Goal: Information Seeking & Learning: Find specific fact

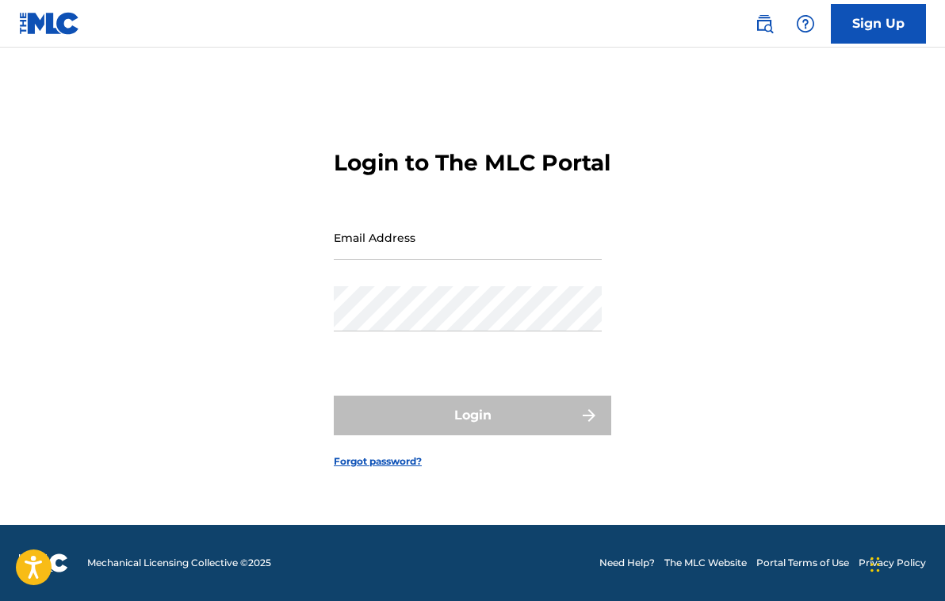
scroll to position [21, 0]
click at [765, 25] on img at bounding box center [764, 23] width 19 height 19
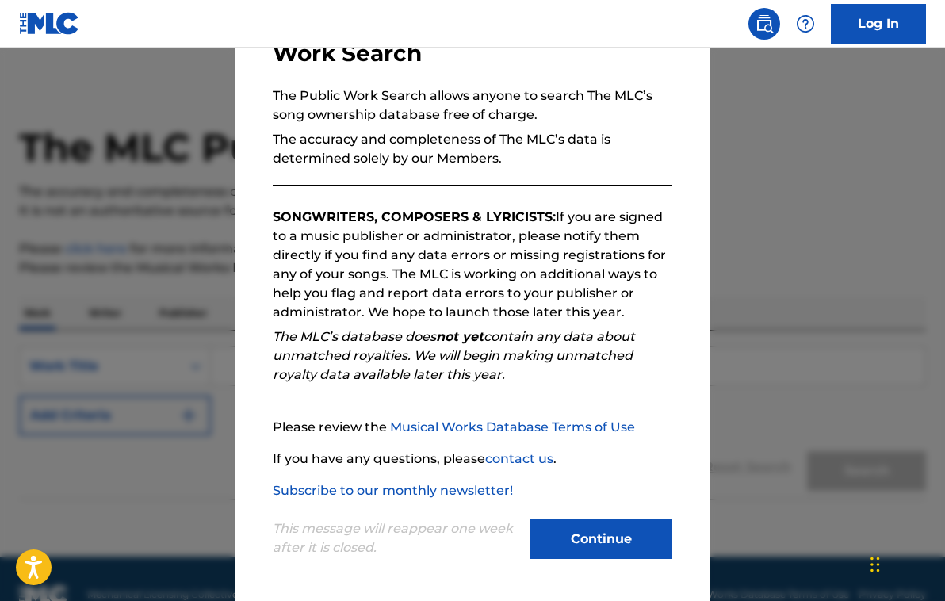
scroll to position [9, 0]
click at [468, 429] on link "Musical Works Database Terms of Use" at bounding box center [512, 426] width 245 height 15
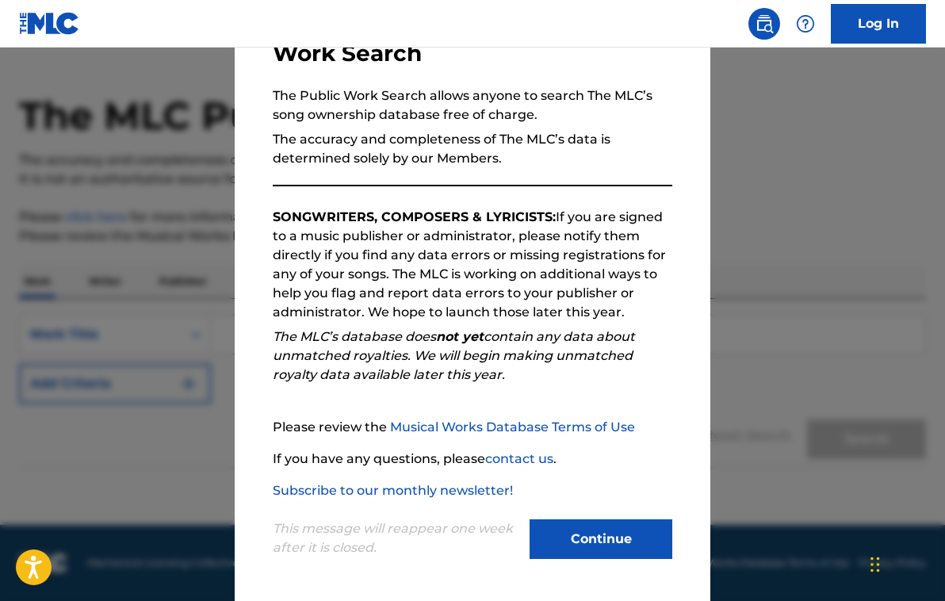
scroll to position [38, 0]
click at [570, 536] on button "Continue" at bounding box center [601, 539] width 143 height 40
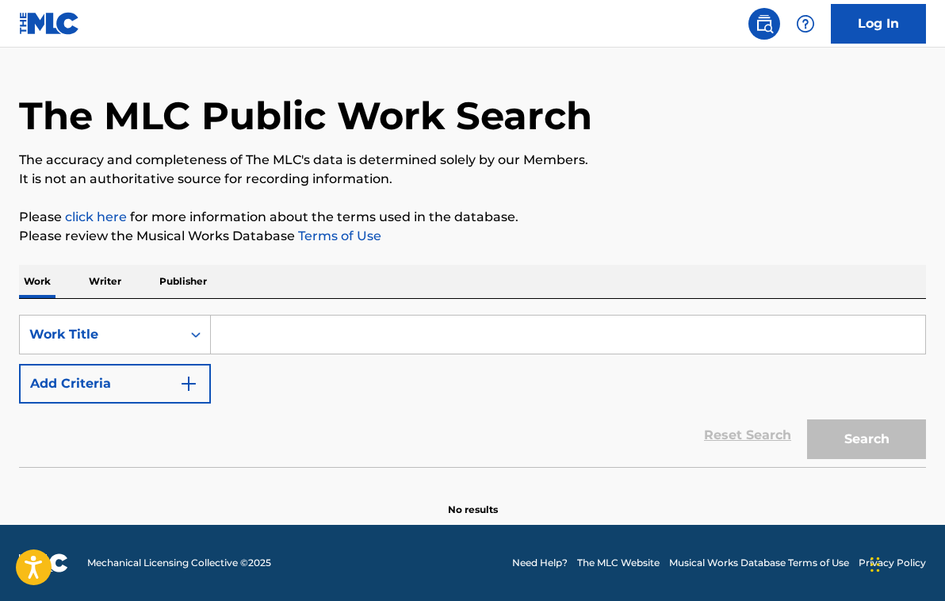
click at [228, 333] on input "Search Form" at bounding box center [568, 335] width 714 height 38
paste input "ake Me Up When September Ends"
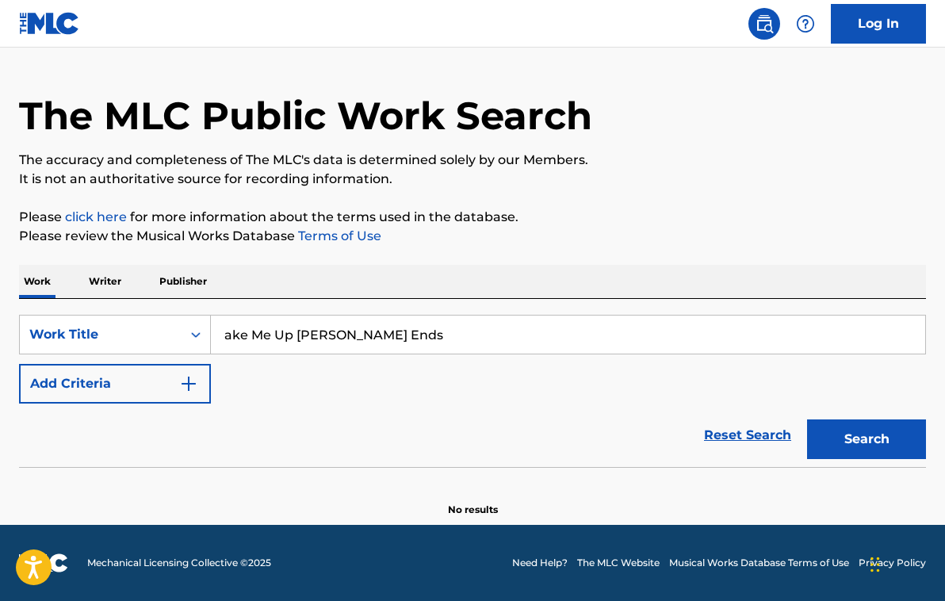
type input "ake Me Up When September Ends"
click at [889, 444] on button "Search" at bounding box center [866, 439] width 119 height 40
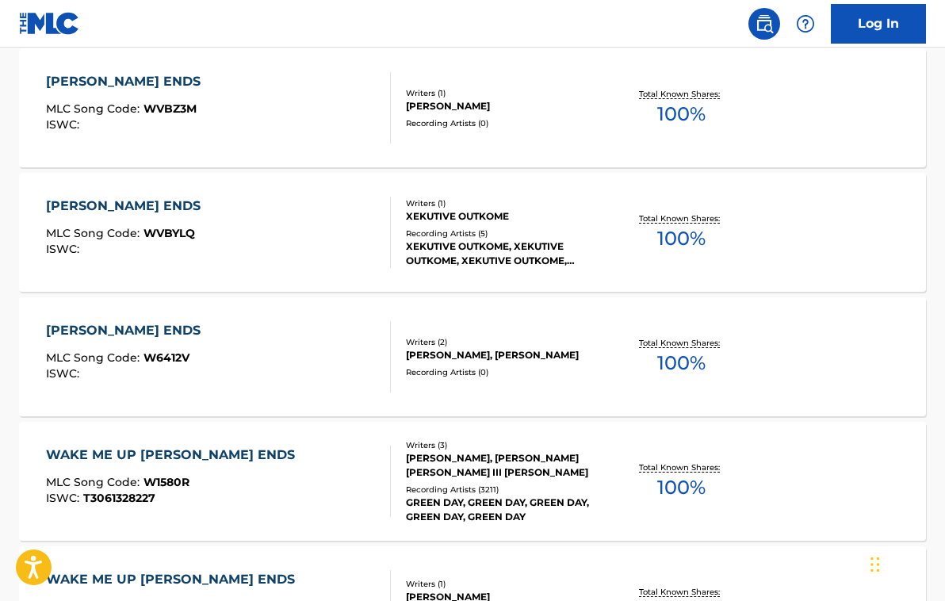
scroll to position [613, 0]
drag, startPoint x: 159, startPoint y: 498, endPoint x: 136, endPoint y: 497, distance: 23.0
click at [136, 497] on div "ISWC : T3061328227" at bounding box center [174, 498] width 257 height 12
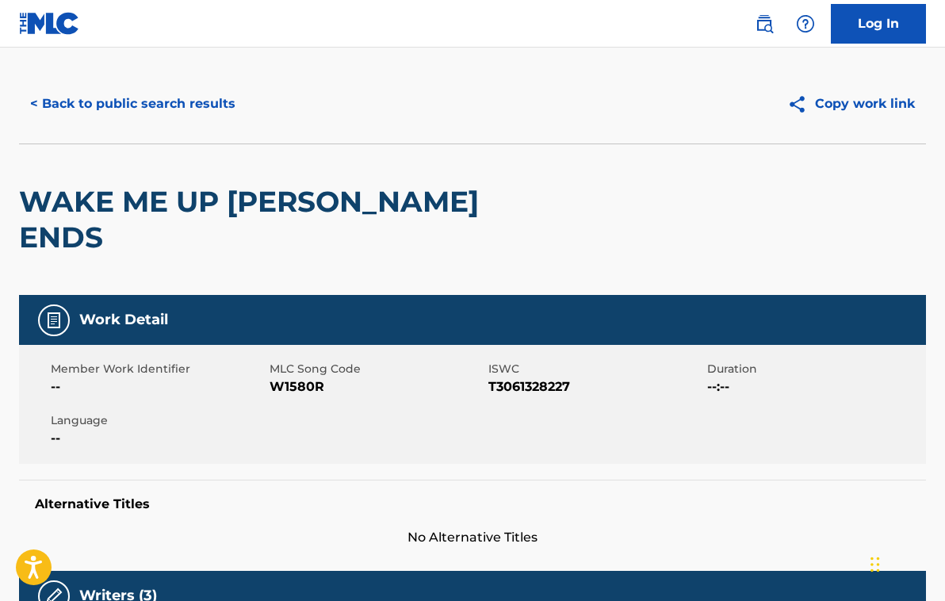
scroll to position [27, 0]
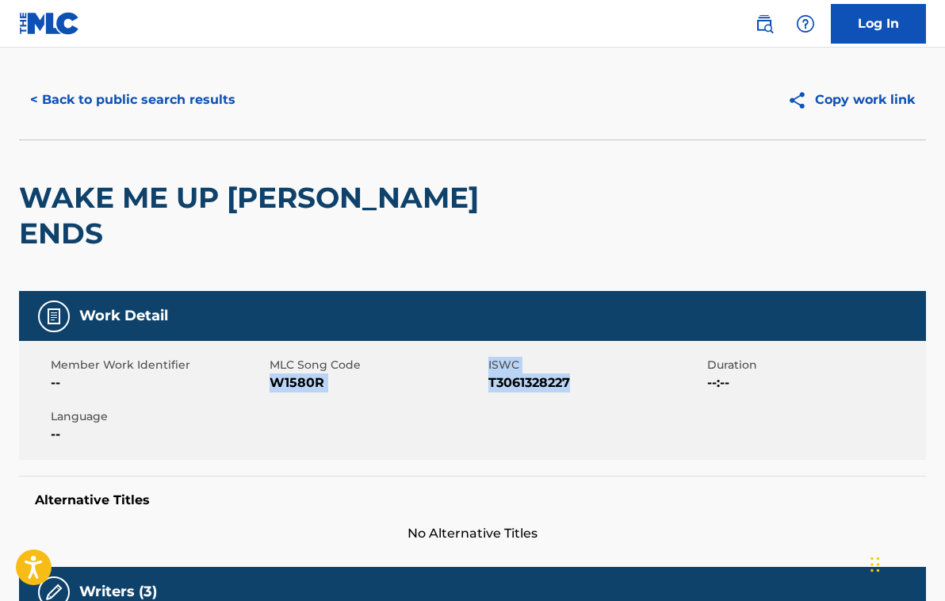
drag, startPoint x: 484, startPoint y: 382, endPoint x: 581, endPoint y: 393, distance: 97.3
click at [580, 392] on div "Member Work Identifier -- MLC Song Code W1580R ISWC T3061328227 Duration --:-- …" at bounding box center [472, 400] width 907 height 119
click at [581, 393] on div "Member Work Identifier -- MLC Song Code W1580R ISWC T3061328227 Duration --:-- …" at bounding box center [472, 400] width 907 height 119
drag, startPoint x: 572, startPoint y: 381, endPoint x: 491, endPoint y: 388, distance: 81.9
click at [491, 388] on span "T3061328227" at bounding box center [595, 382] width 215 height 19
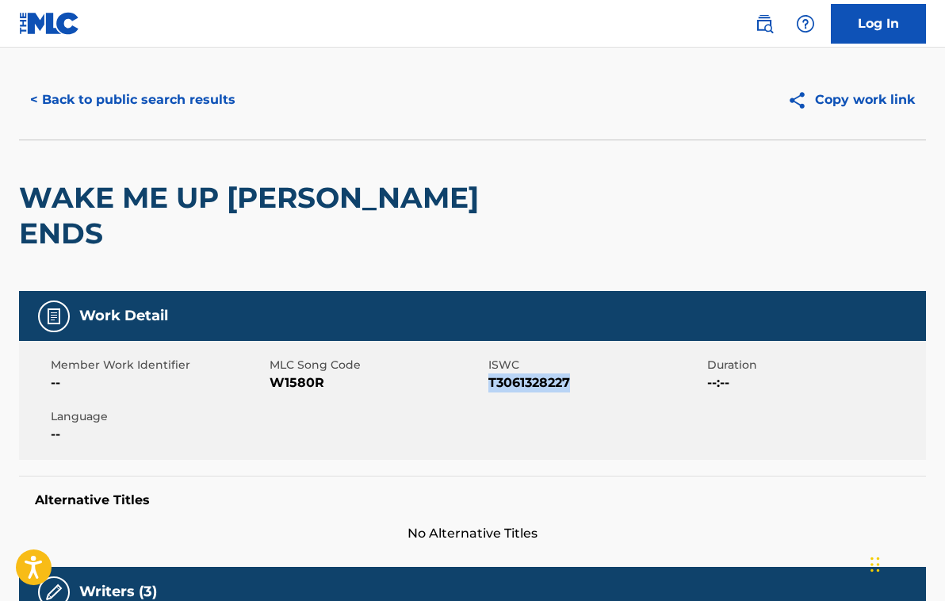
copy span "T3061328227"
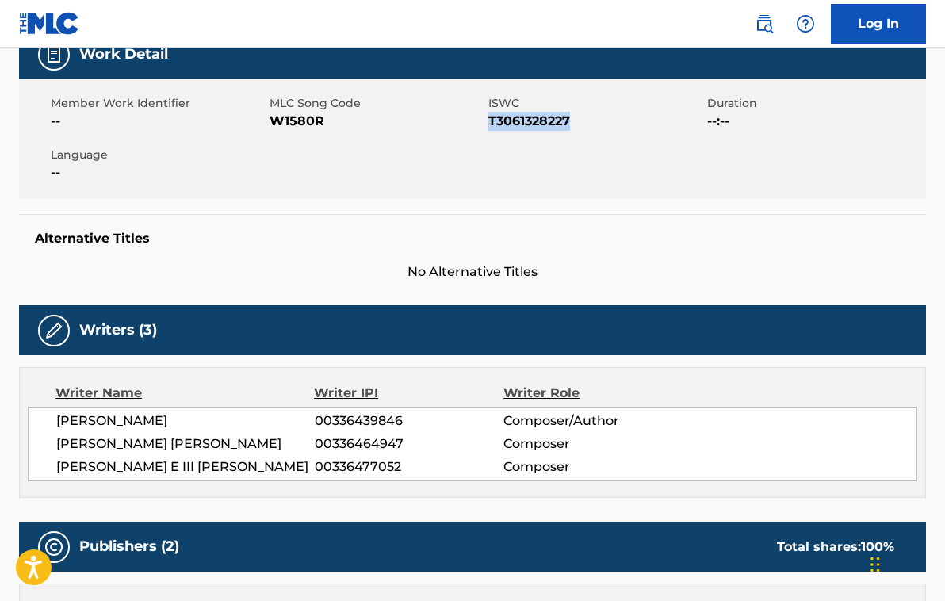
scroll to position [109, 0]
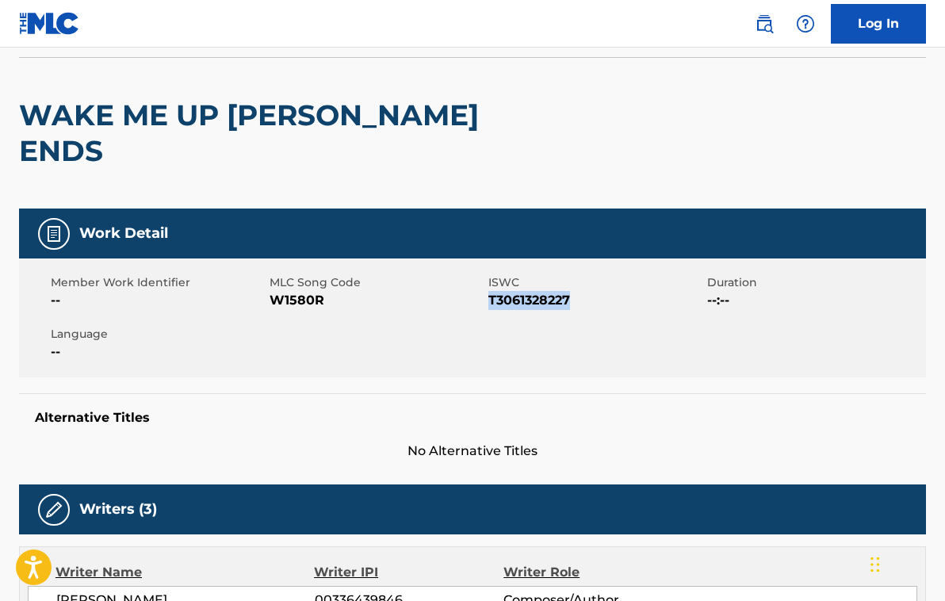
click at [564, 307] on span "T3061328227" at bounding box center [595, 300] width 215 height 19
drag, startPoint x: 574, startPoint y: 301, endPoint x: 489, endPoint y: 304, distance: 84.9
click at [489, 304] on span "T3061328227" at bounding box center [595, 300] width 215 height 19
copy span "T3061328227"
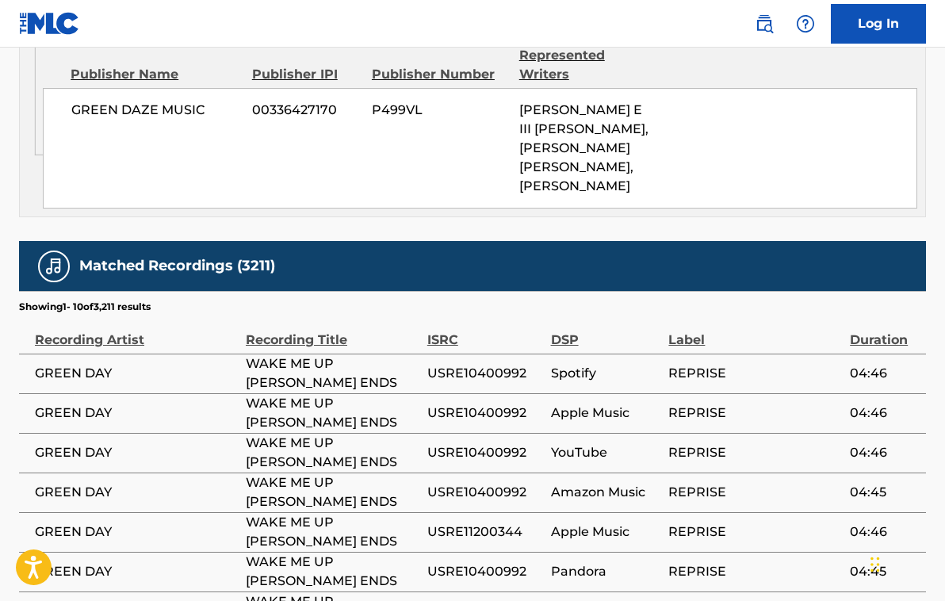
scroll to position [1217, 0]
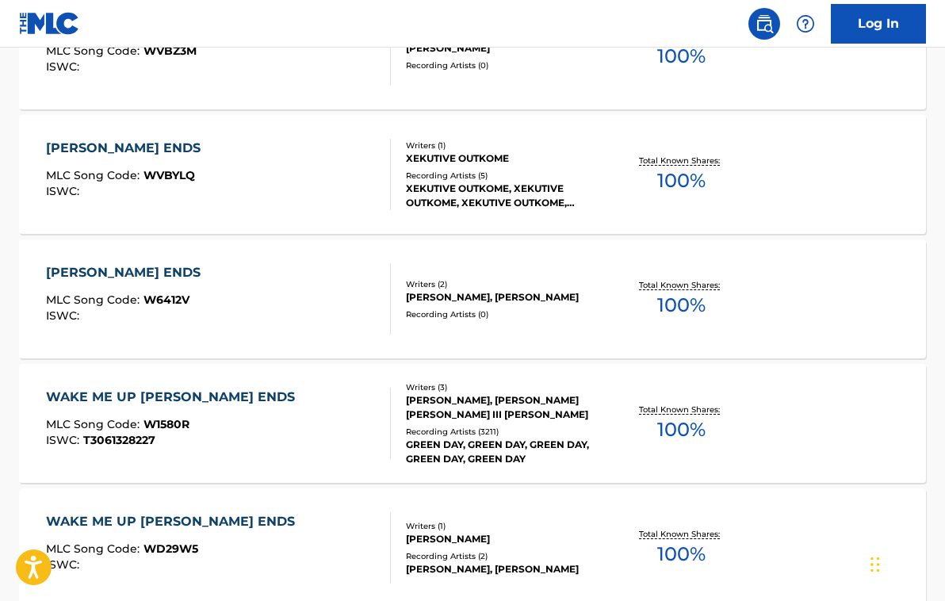
scroll to position [672, 0]
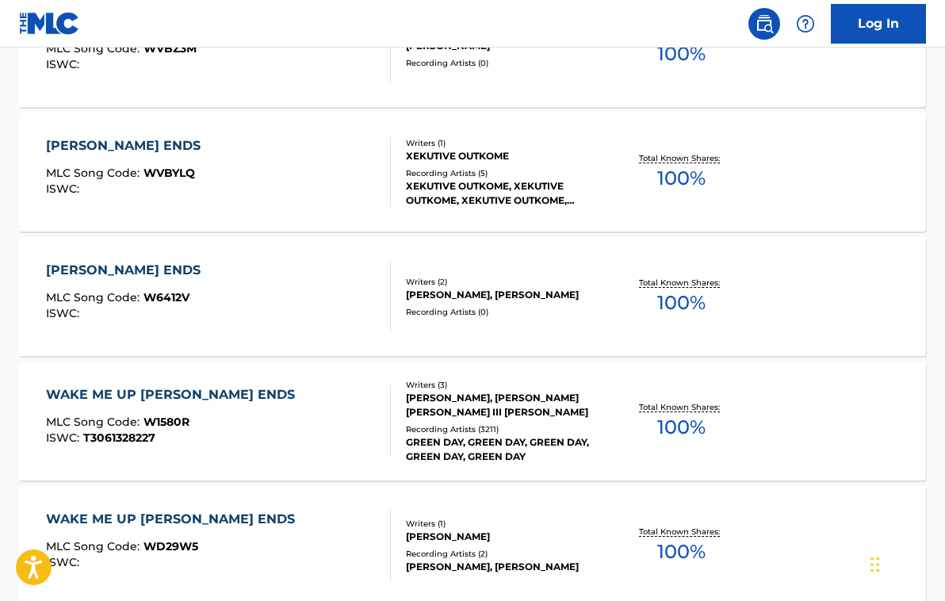
click at [235, 396] on div "WAKE ME UP [PERSON_NAME] ENDS" at bounding box center [174, 394] width 257 height 19
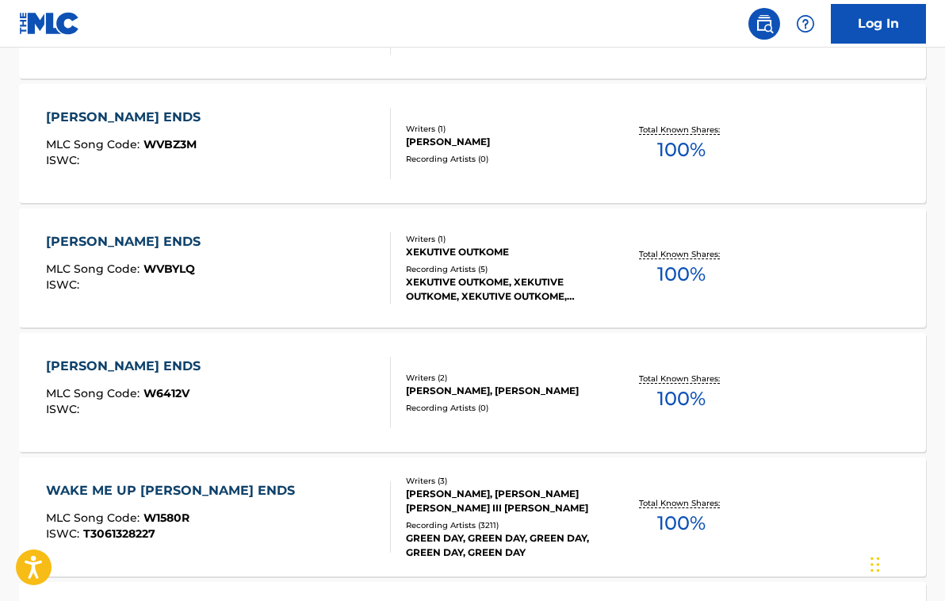
scroll to position [640, 0]
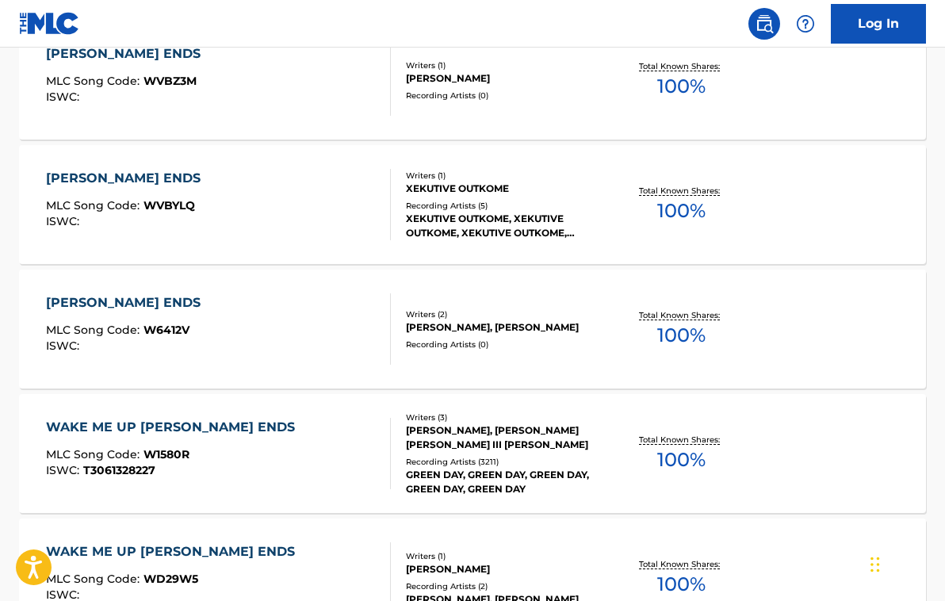
click at [199, 422] on div "WAKE ME UP [PERSON_NAME] ENDS" at bounding box center [174, 427] width 257 height 19
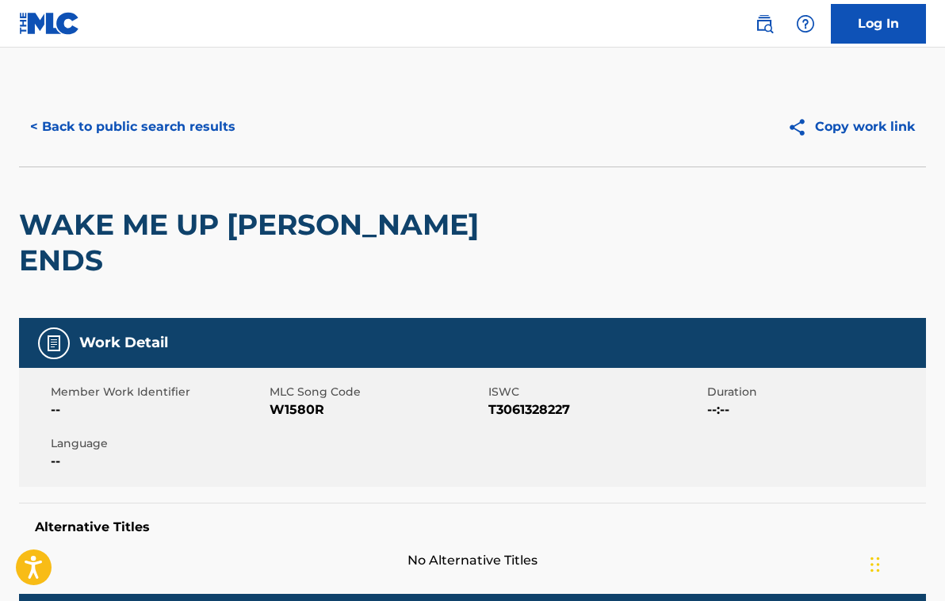
drag, startPoint x: 21, startPoint y: 224, endPoint x: 133, endPoint y: 274, distance: 123.2
click at [133, 274] on h2 "WAKE ME UP [PERSON_NAME] ENDS" at bounding box center [291, 242] width 544 height 71
copy h2 "WAKE ME UP [PERSON_NAME] ENDS"
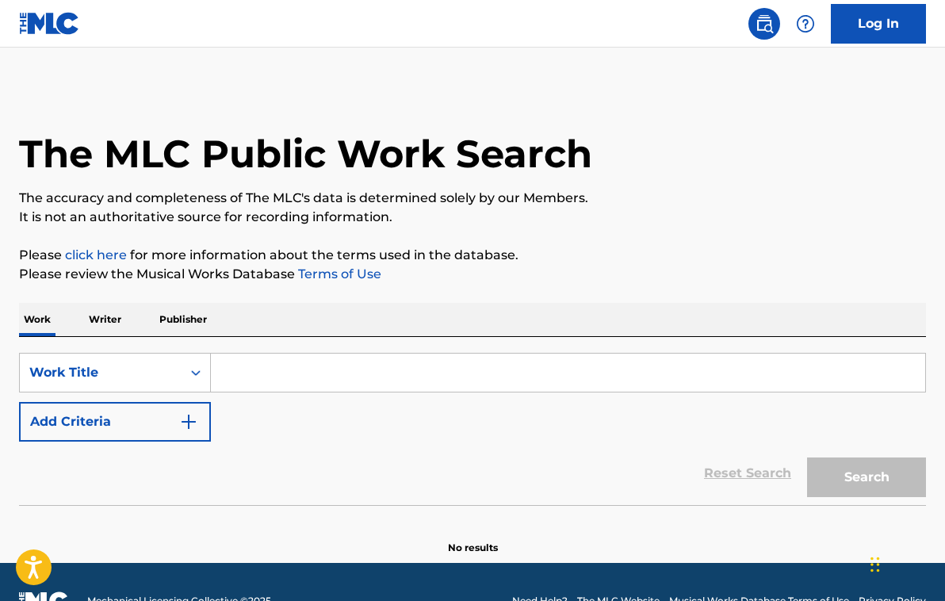
click at [101, 321] on p "Writer" at bounding box center [105, 319] width 42 height 33
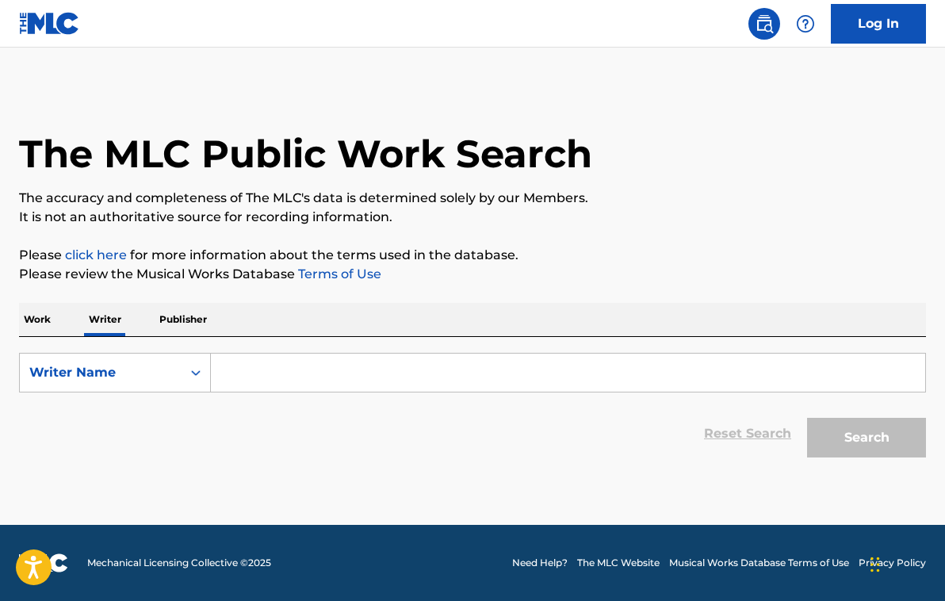
click at [46, 315] on p "Work" at bounding box center [37, 319] width 36 height 33
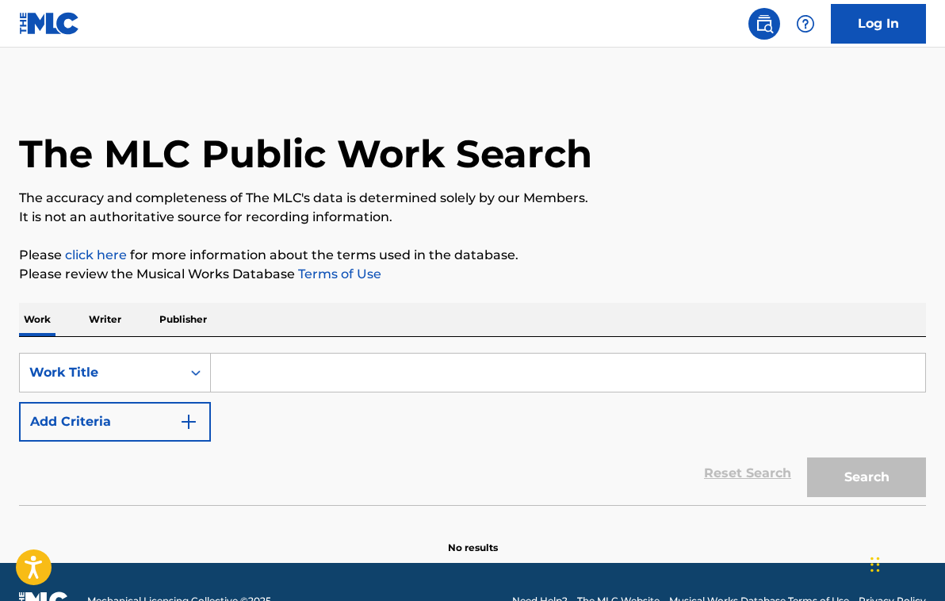
click at [289, 364] on input "Search Form" at bounding box center [568, 373] width 714 height 38
paste input "WAKE ME UP [PERSON_NAME] ENDS"
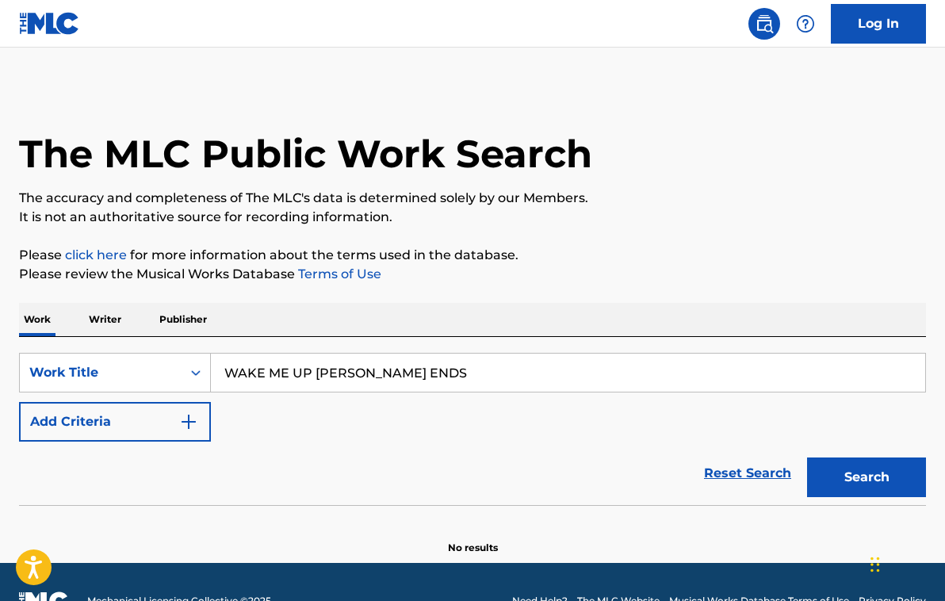
type input "WAKE ME UP [PERSON_NAME] ENDS"
click at [867, 477] on button "Search" at bounding box center [866, 478] width 119 height 40
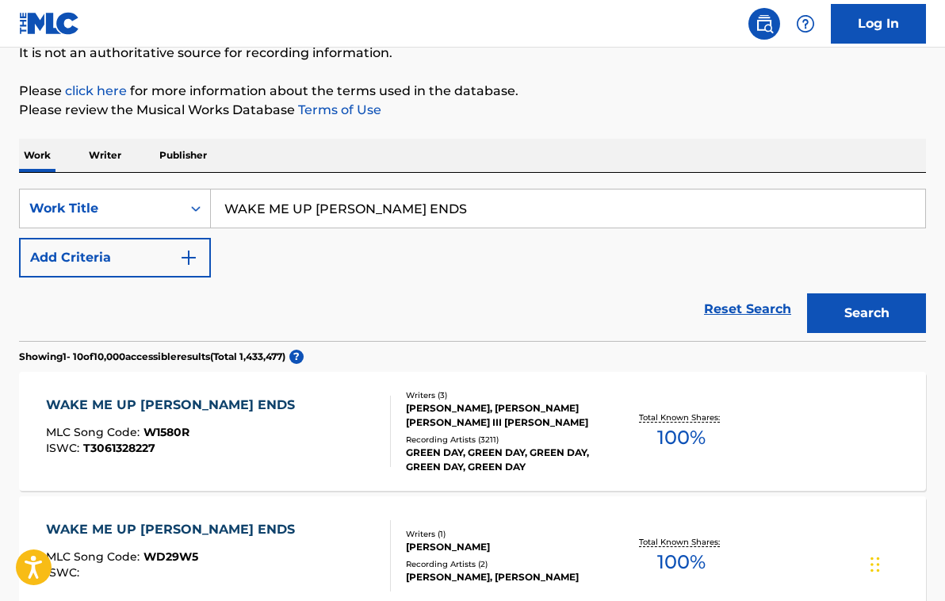
scroll to position [165, 0]
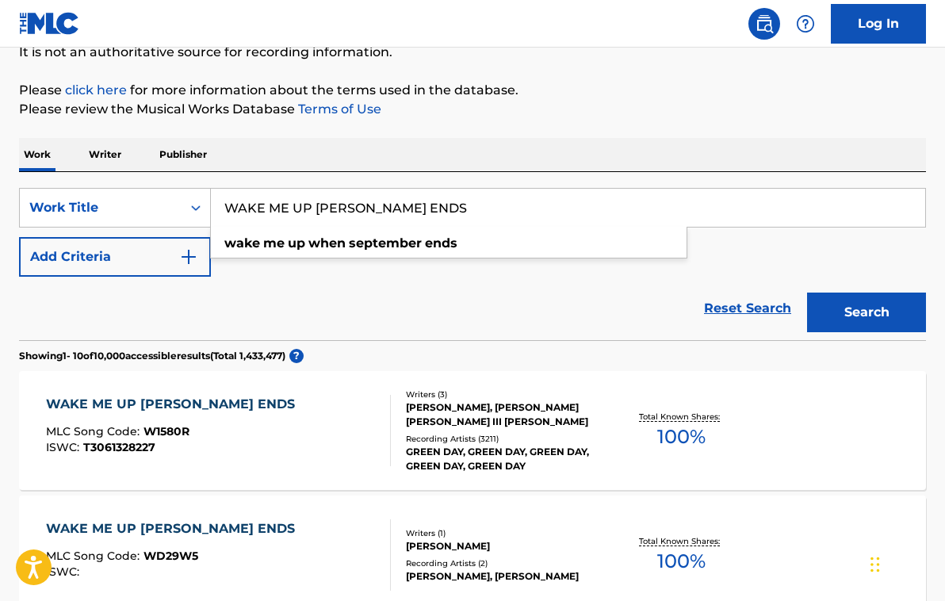
click at [151, 398] on div "WAKE ME UP [PERSON_NAME] ENDS" at bounding box center [174, 404] width 257 height 19
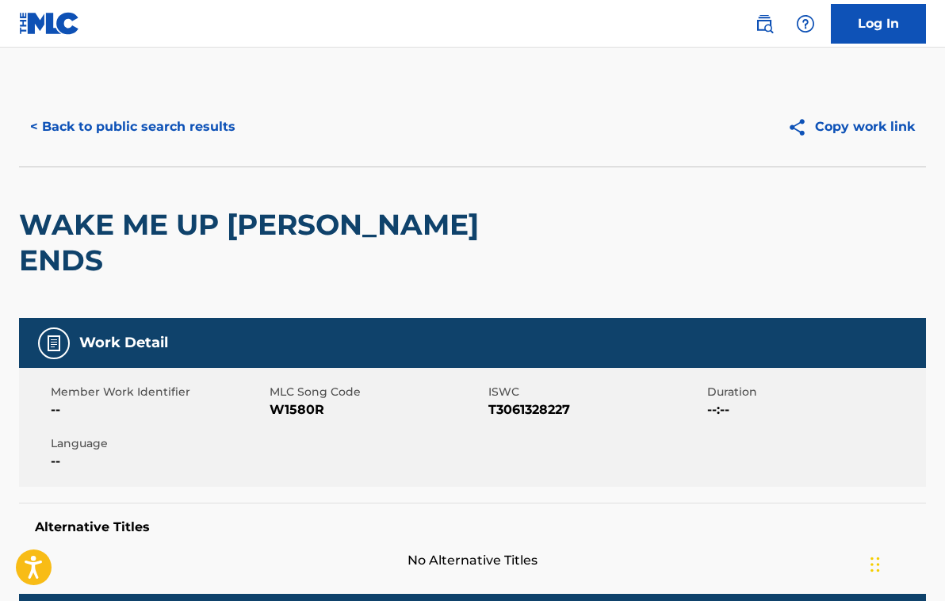
scroll to position [1, 0]
